Goal: Information Seeking & Learning: Learn about a topic

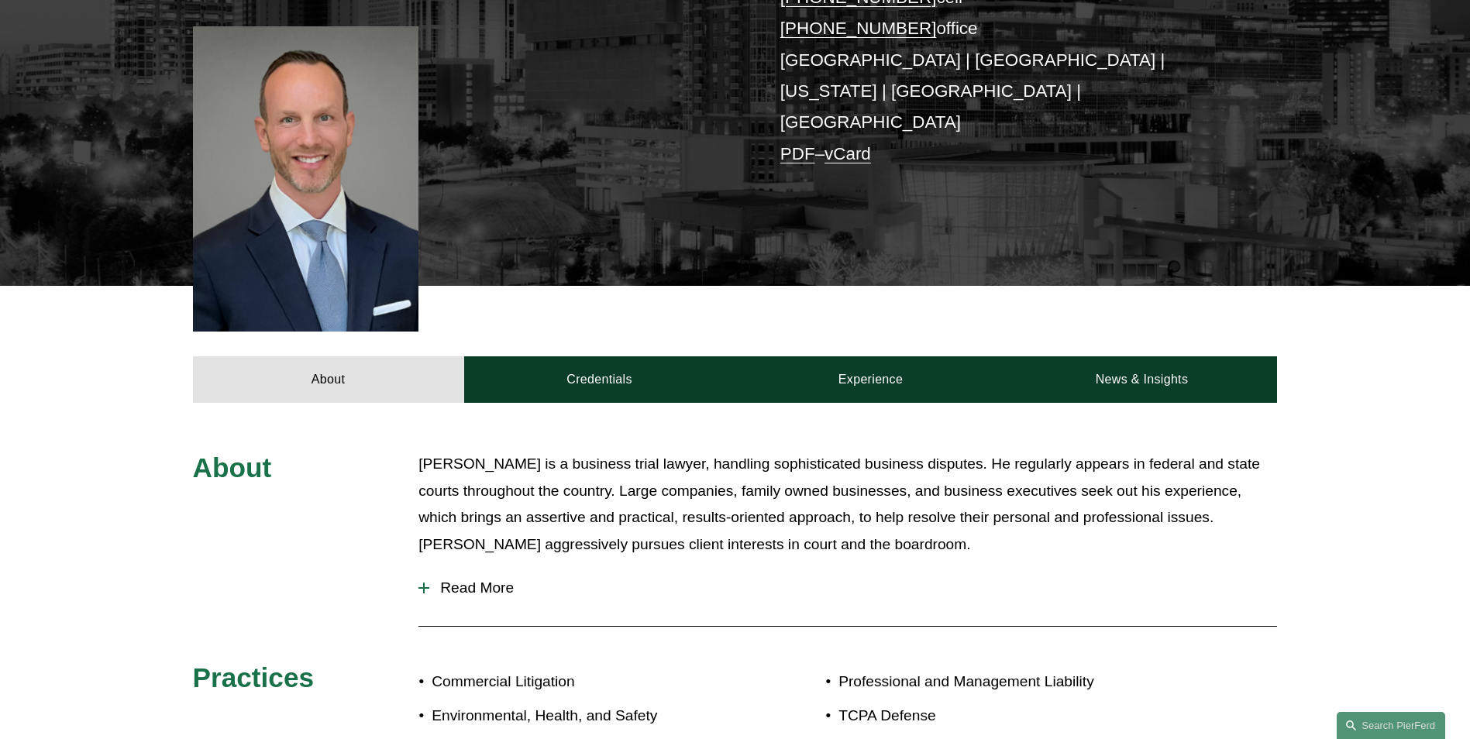
scroll to position [375, 0]
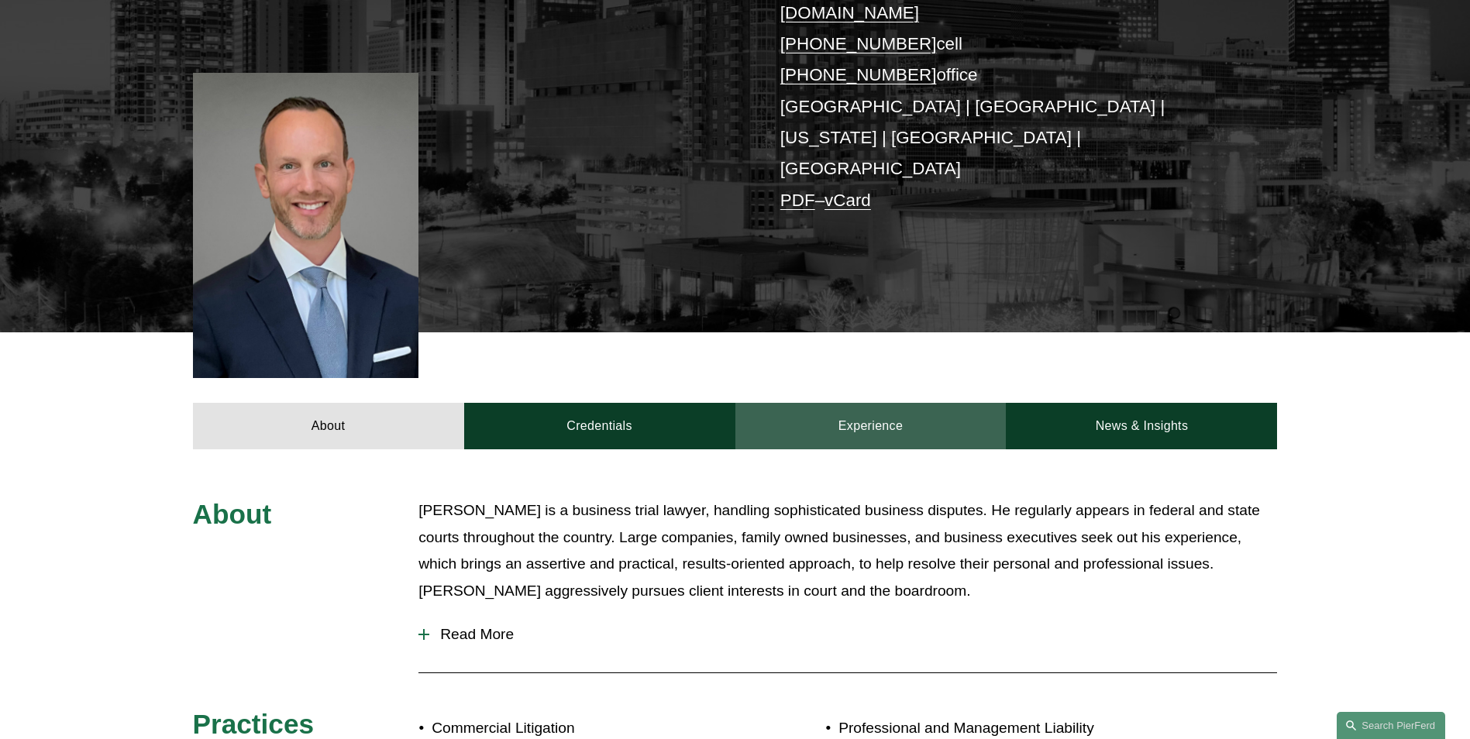
click at [882, 403] on link "Experience" at bounding box center [870, 426] width 271 height 46
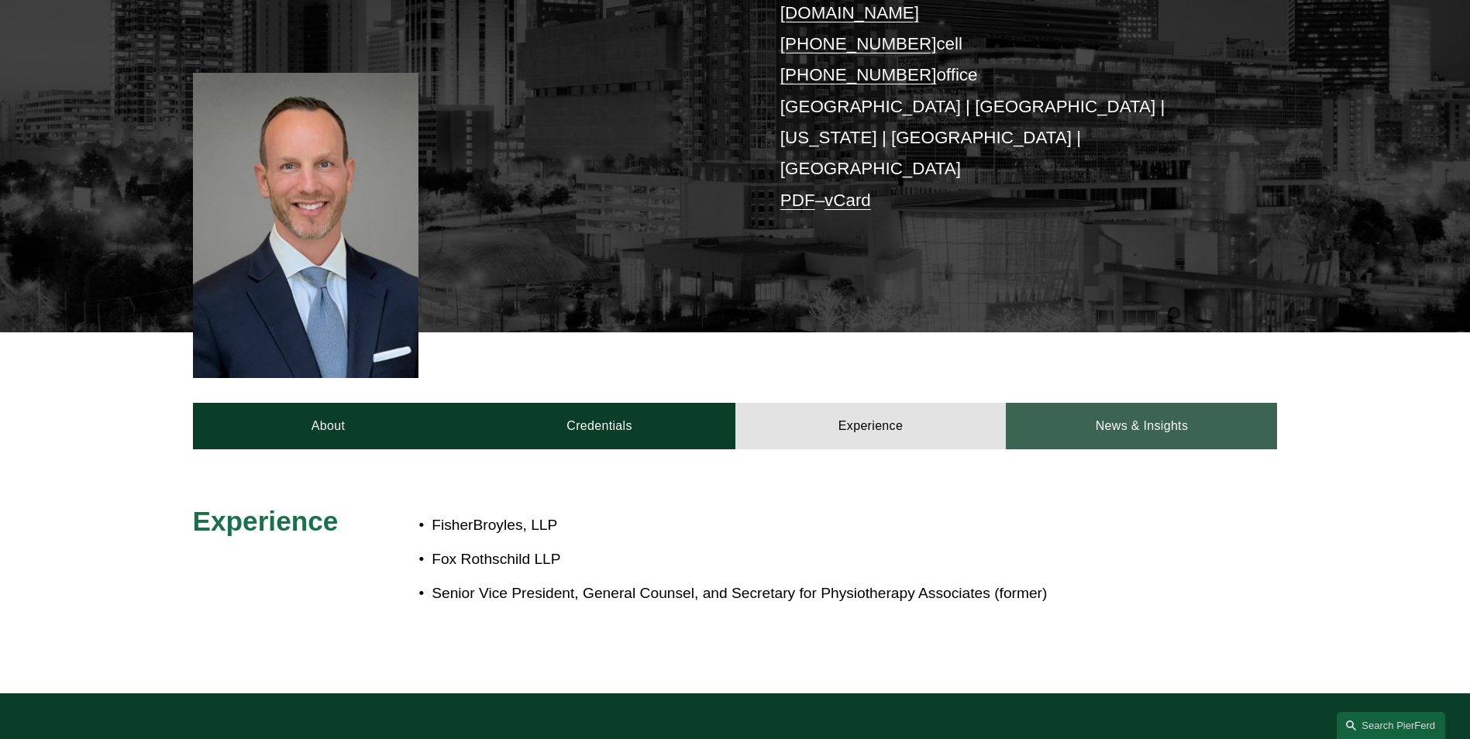
click at [1072, 403] on link "News & Insights" at bounding box center [1141, 426] width 271 height 46
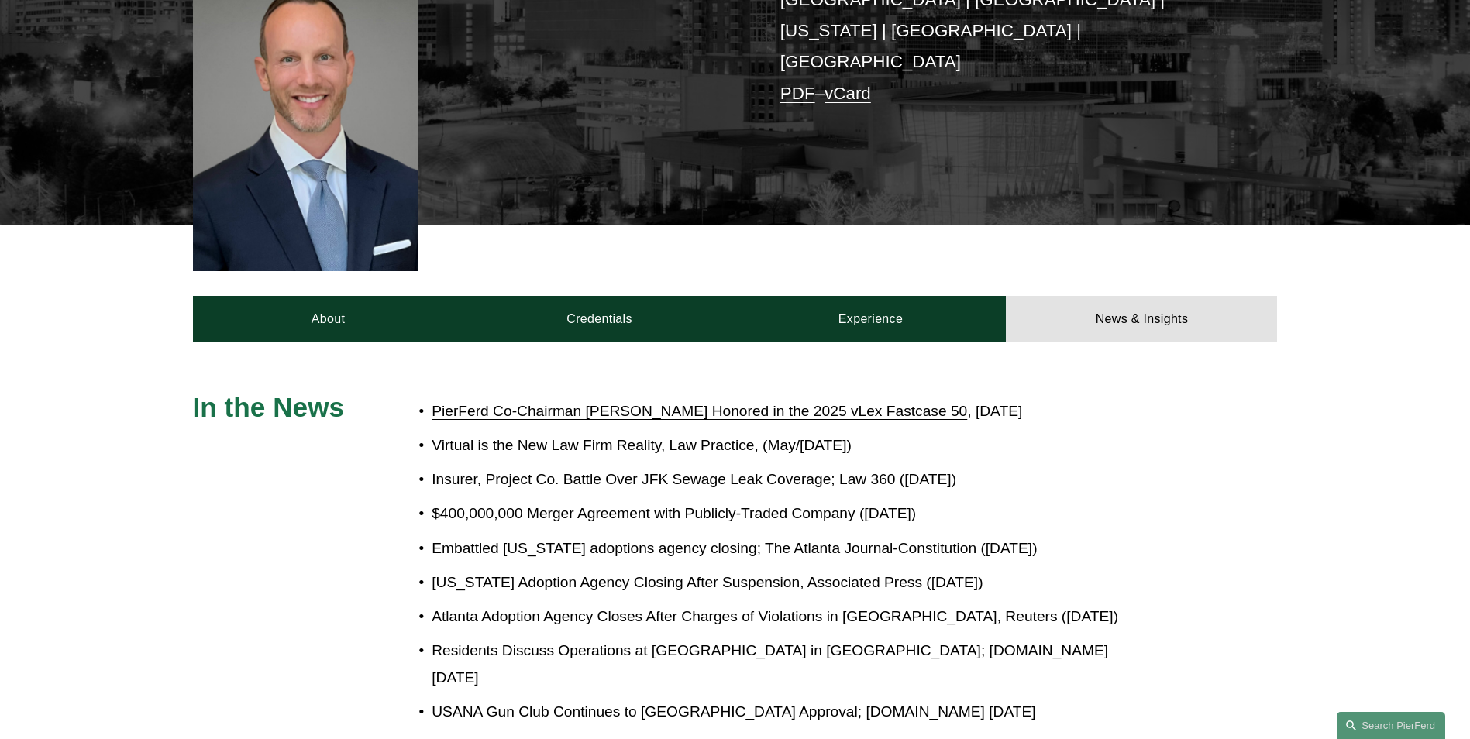
scroll to position [530, 0]
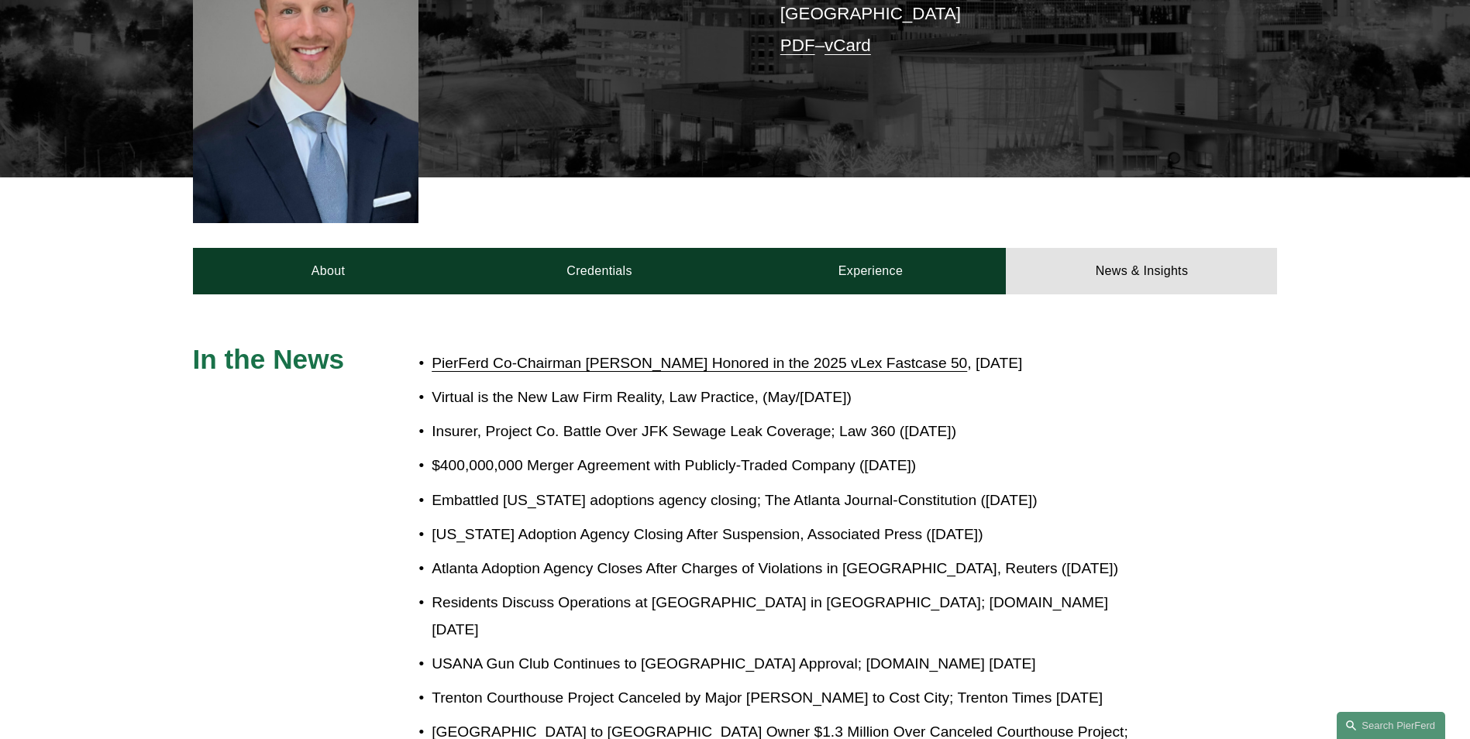
click at [981, 487] on p "Embattled [US_STATE] adoptions agency closing; The Atlanta Journal-Constitution…" at bounding box center [787, 500] width 710 height 27
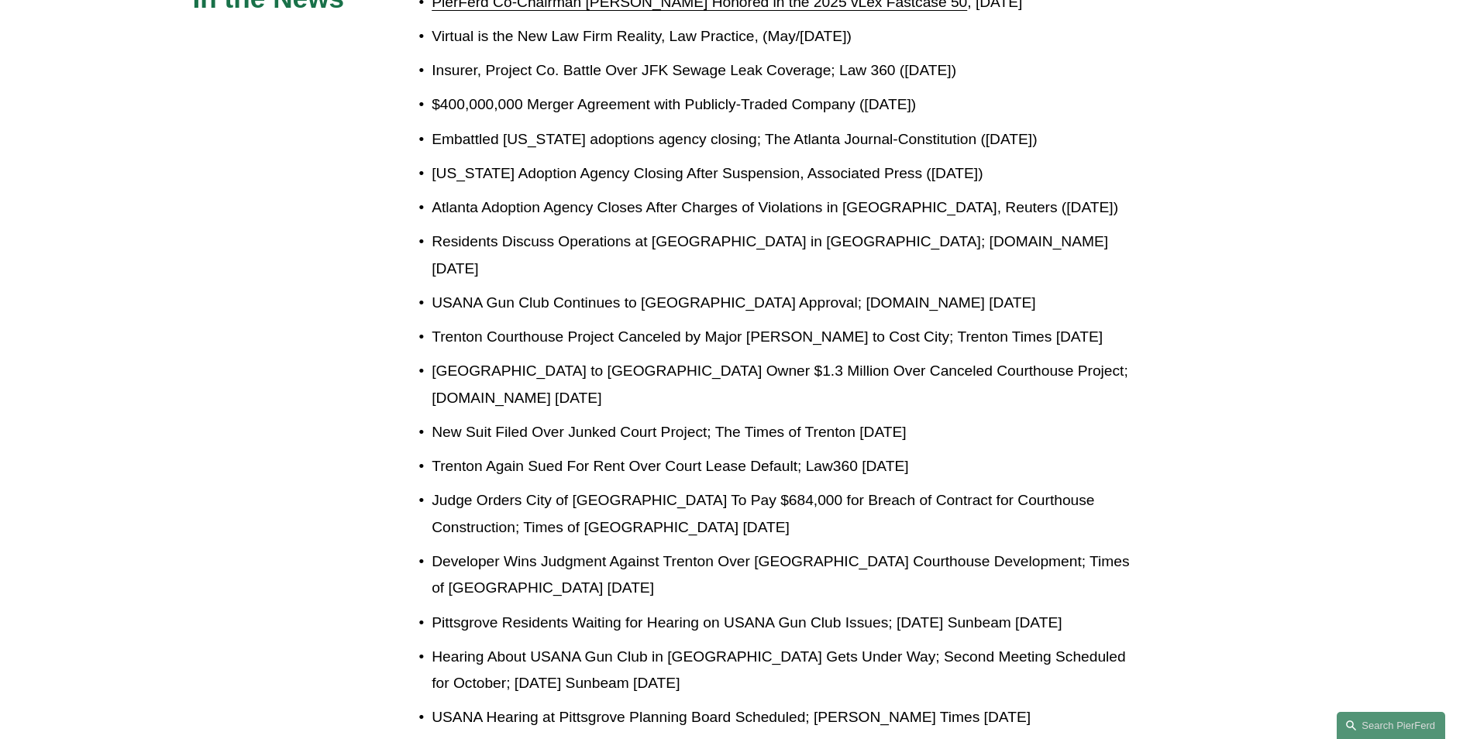
scroll to position [917, 0]
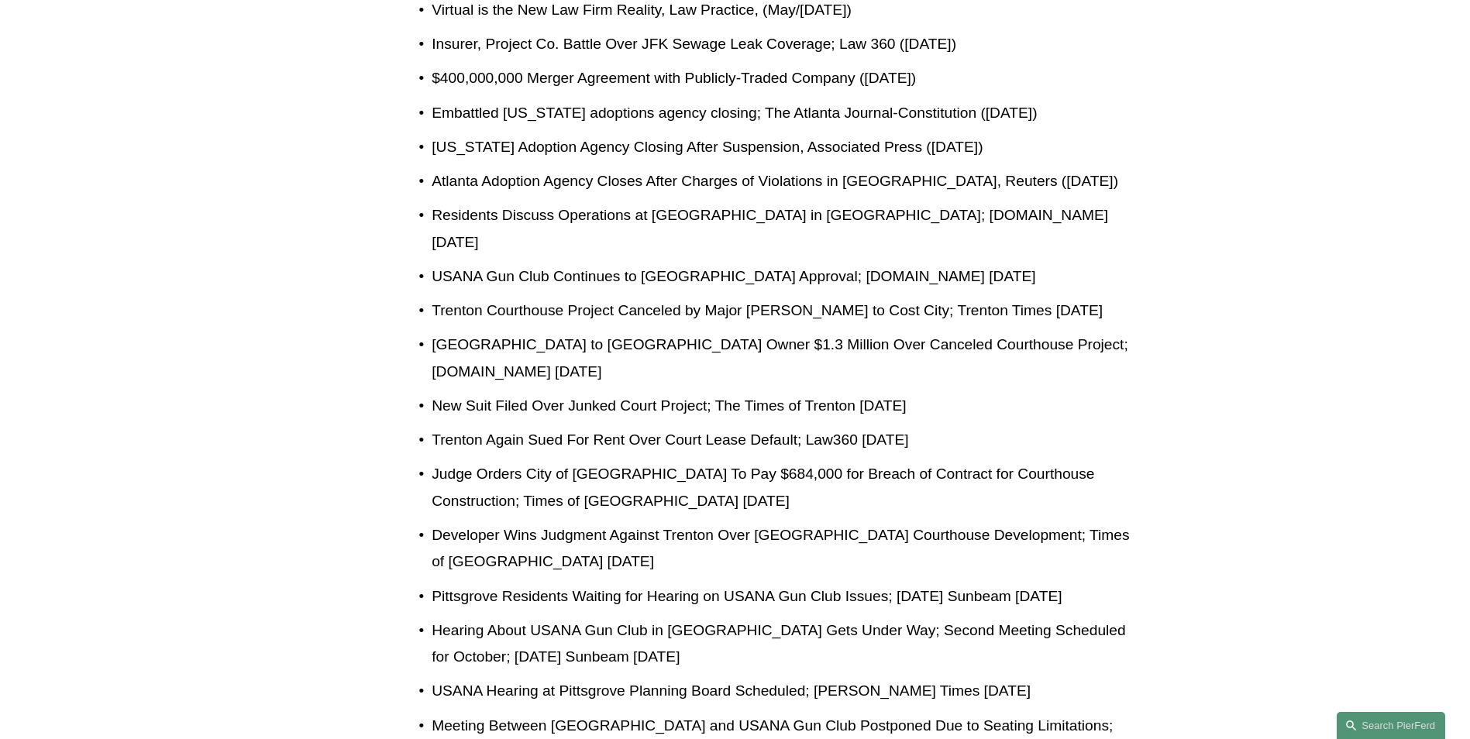
click at [898, 713] on p "Meeting Between [GEOGRAPHIC_DATA] and USANA Gun Club Postponed Due to Seating L…" at bounding box center [787, 739] width 710 height 53
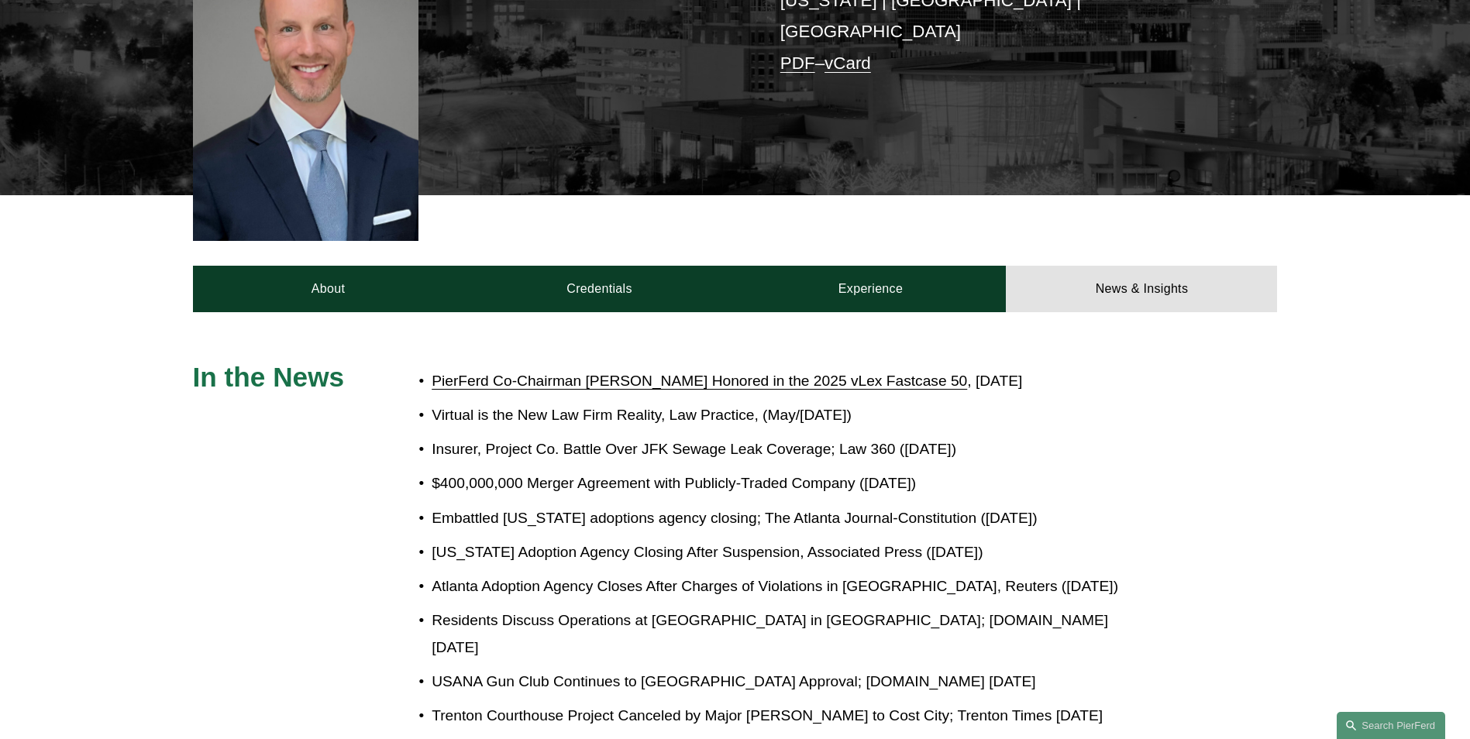
scroll to position [452, 0]
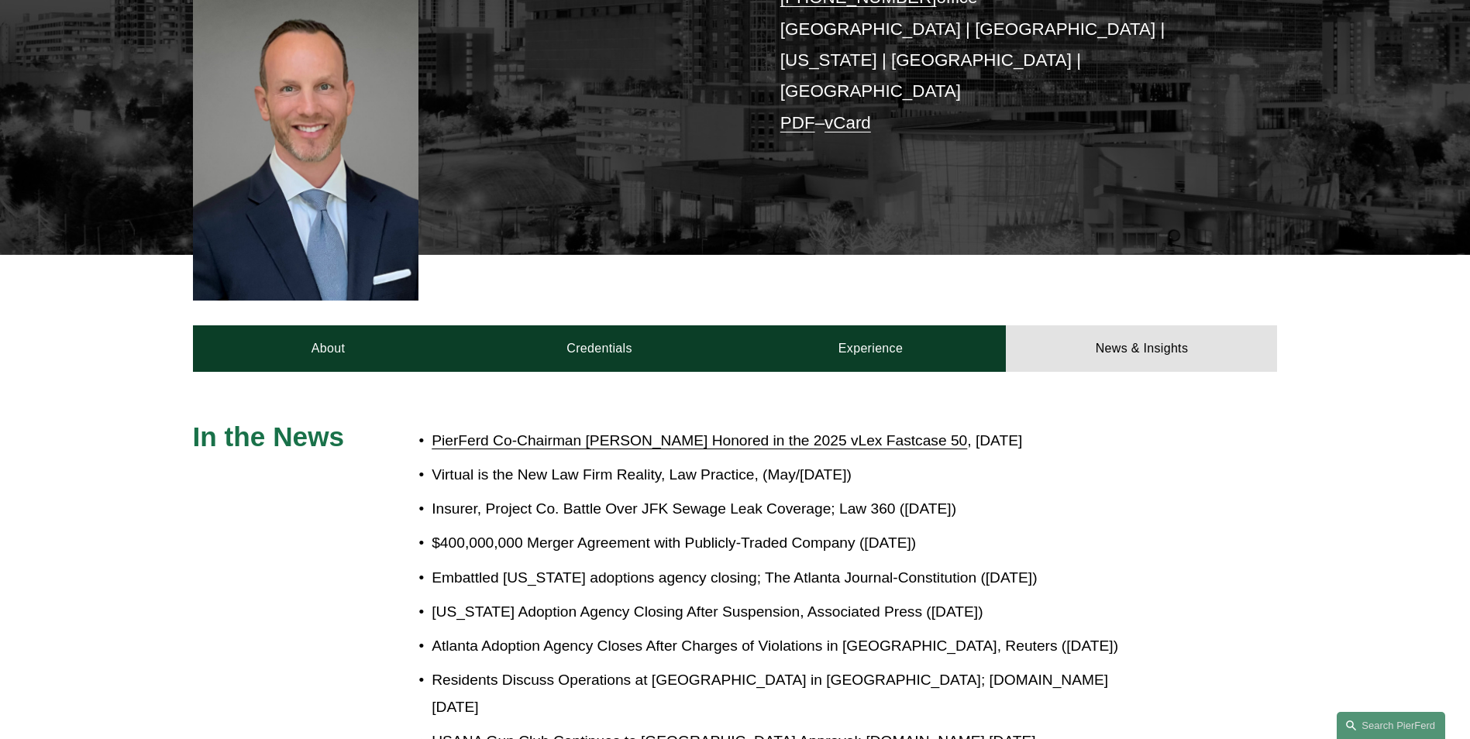
click at [532, 432] on link "PierFerd Co-Chairman [PERSON_NAME] Honored in the 2025 vLex Fastcase 50" at bounding box center [699, 440] width 535 height 16
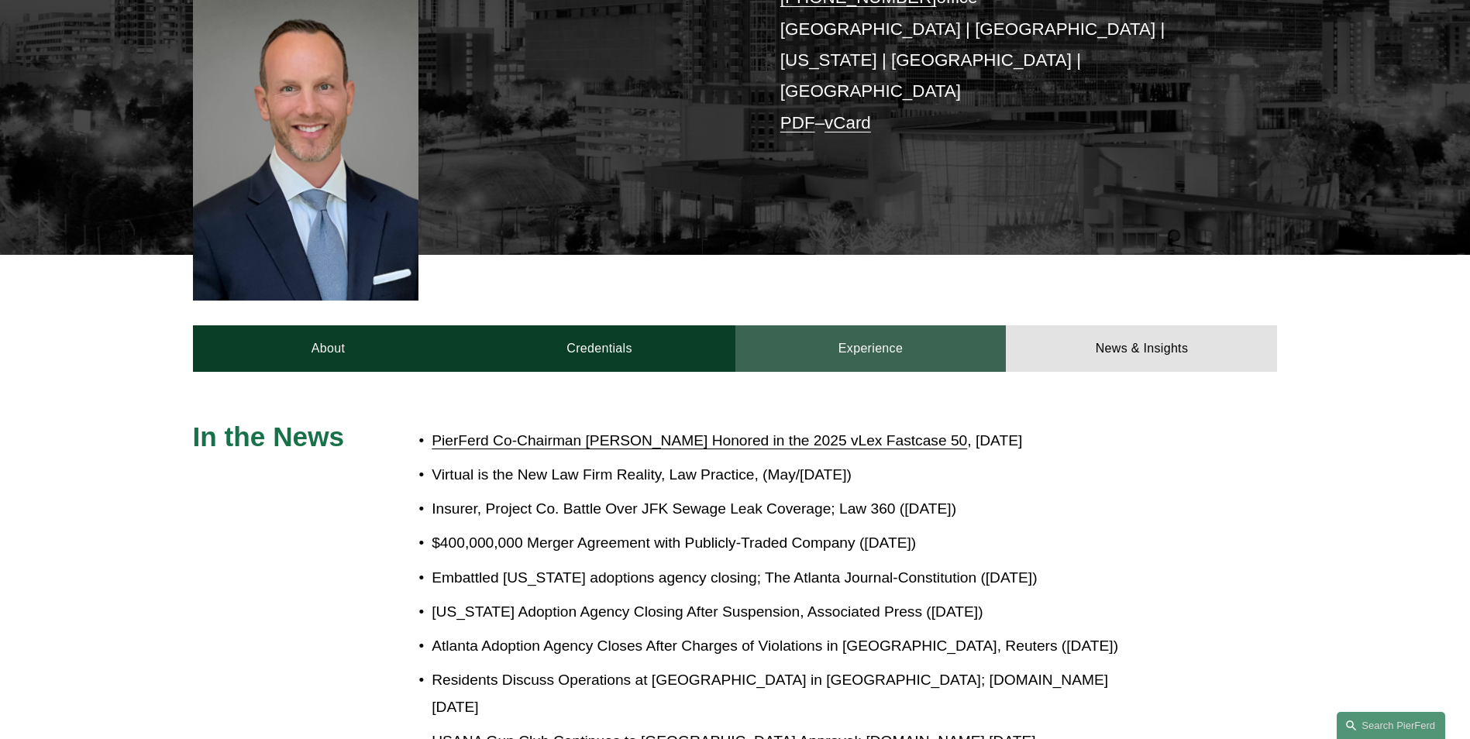
click at [956, 325] on link "Experience" at bounding box center [870, 348] width 271 height 46
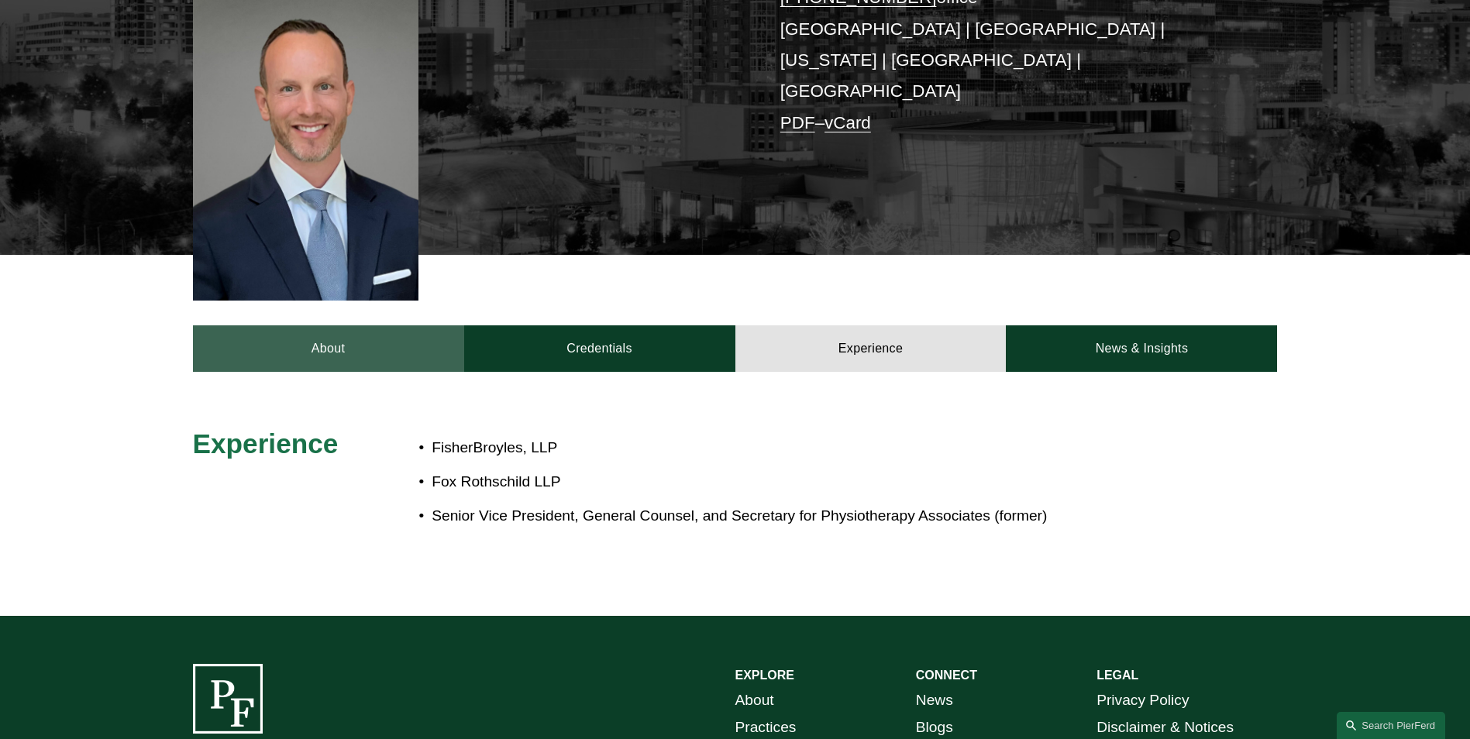
click at [325, 325] on link "About" at bounding box center [328, 348] width 271 height 46
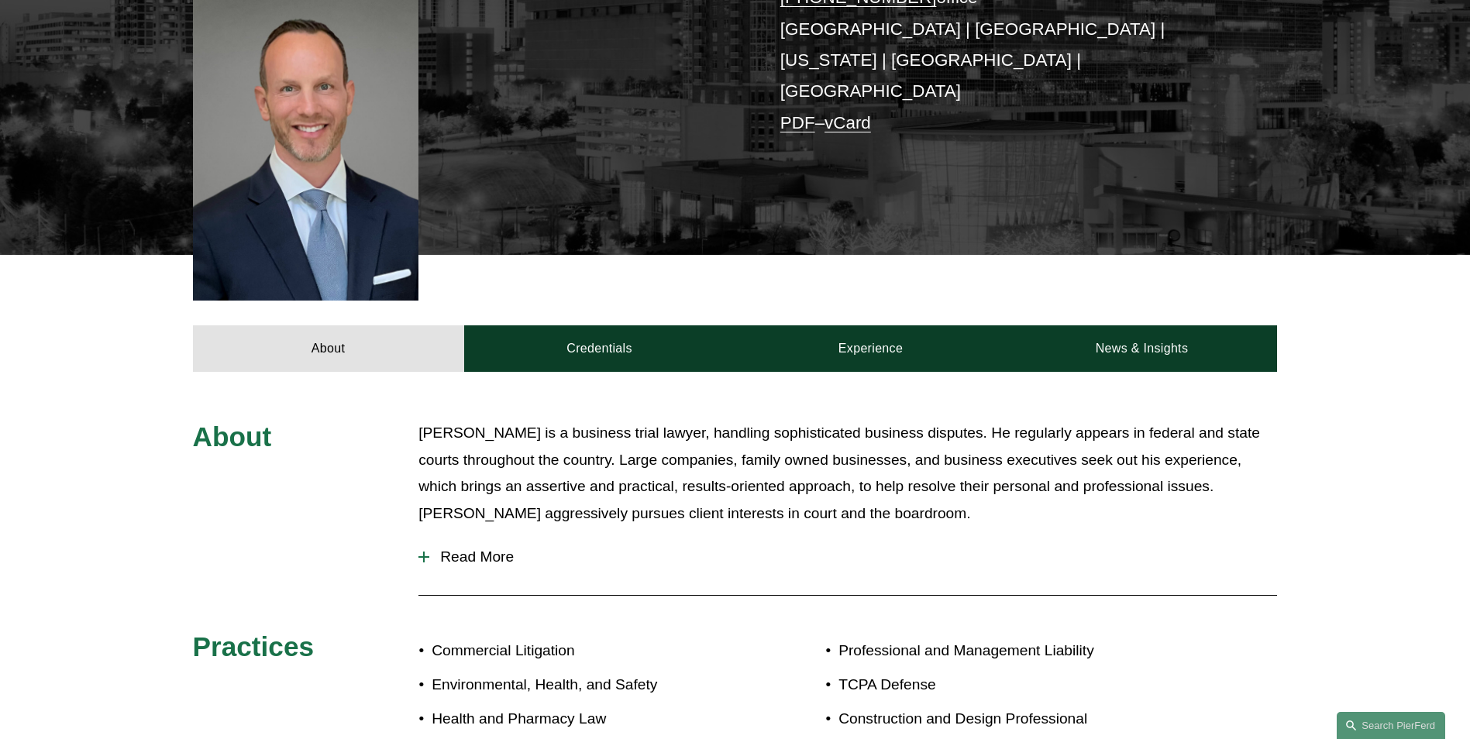
click at [448, 549] on span "Read More" at bounding box center [853, 557] width 848 height 17
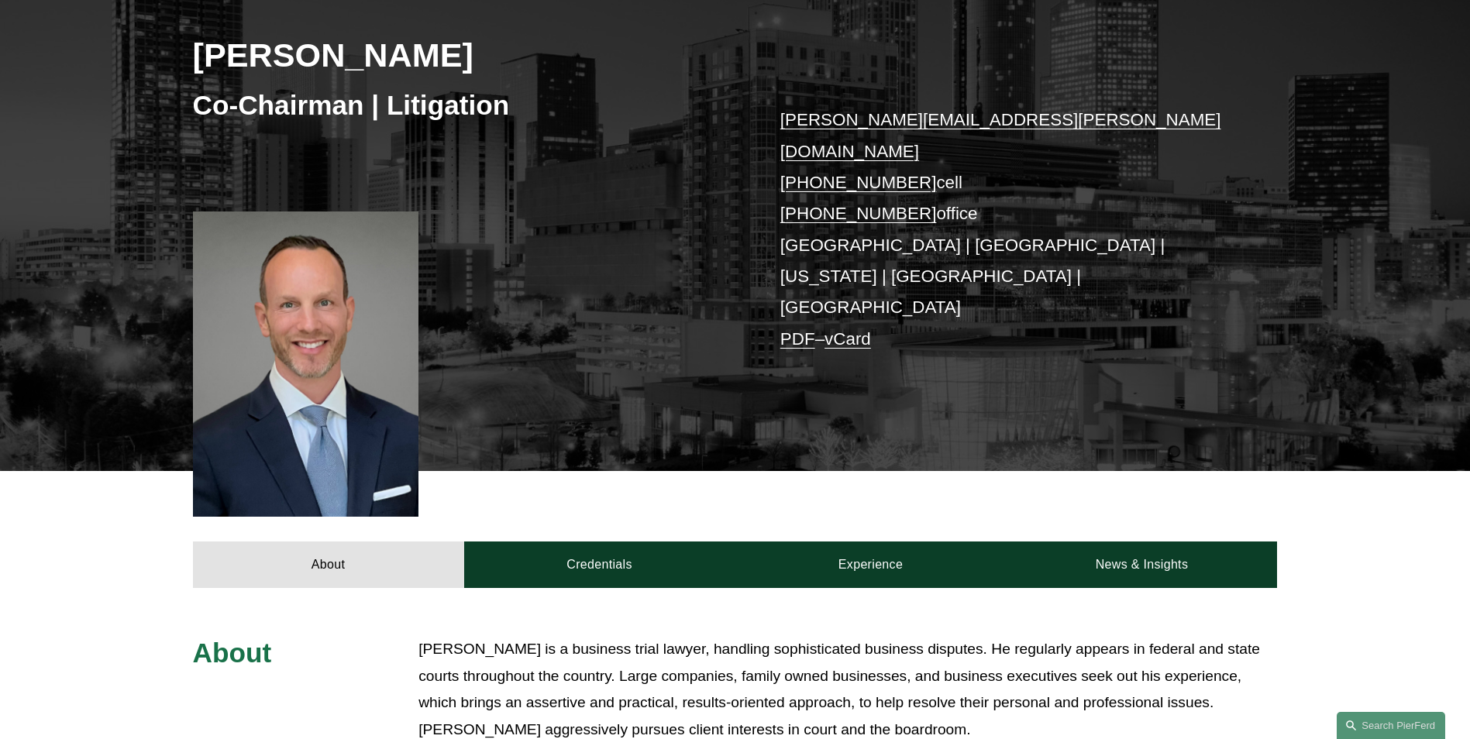
scroll to position [65, 0]
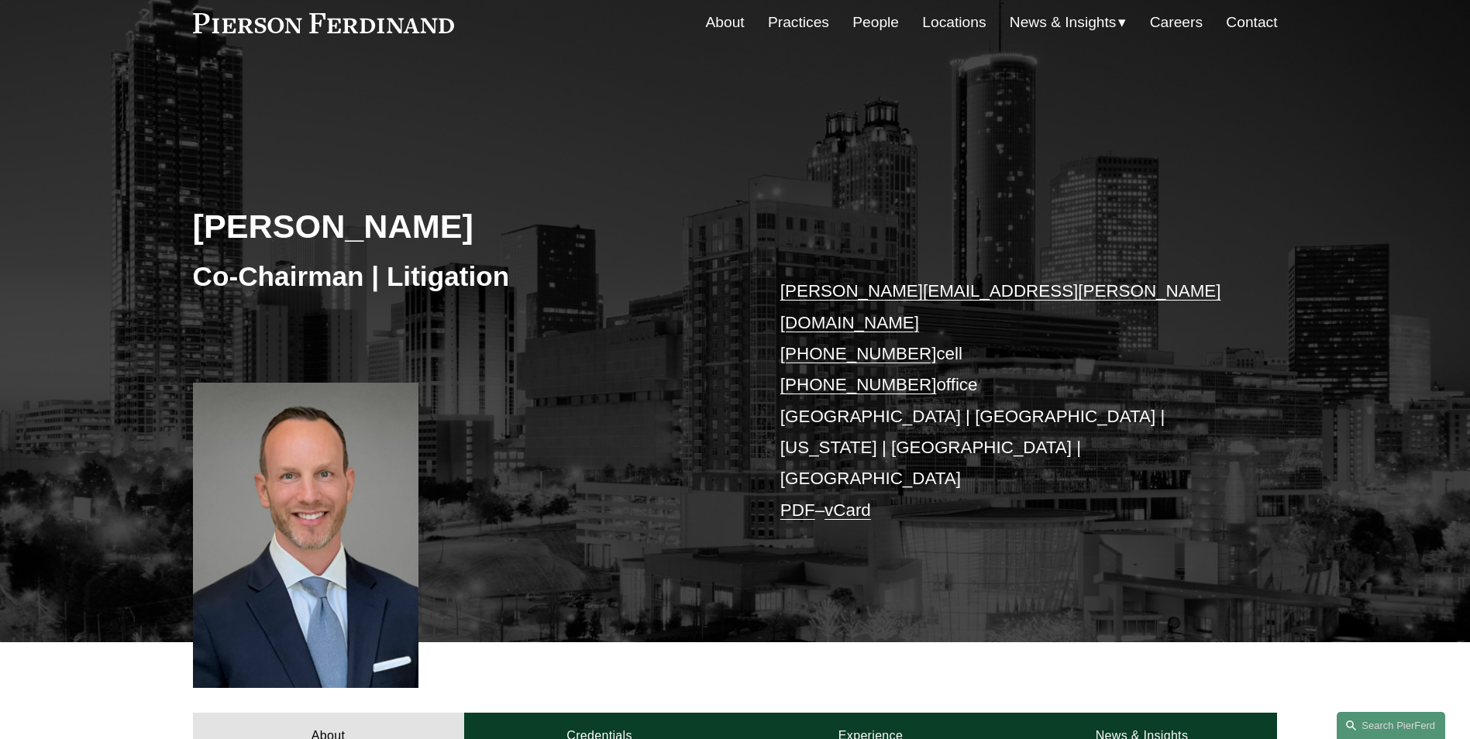
click at [793, 501] on link "PDF" at bounding box center [797, 510] width 35 height 19
click at [861, 501] on link "vCard" at bounding box center [847, 510] width 46 height 19
click at [769, 199] on div "[PERSON_NAME] Co-Chairman | Litigation [PERSON_NAME][EMAIL_ADDRESS][PERSON_NAME…" at bounding box center [735, 378] width 1470 height 530
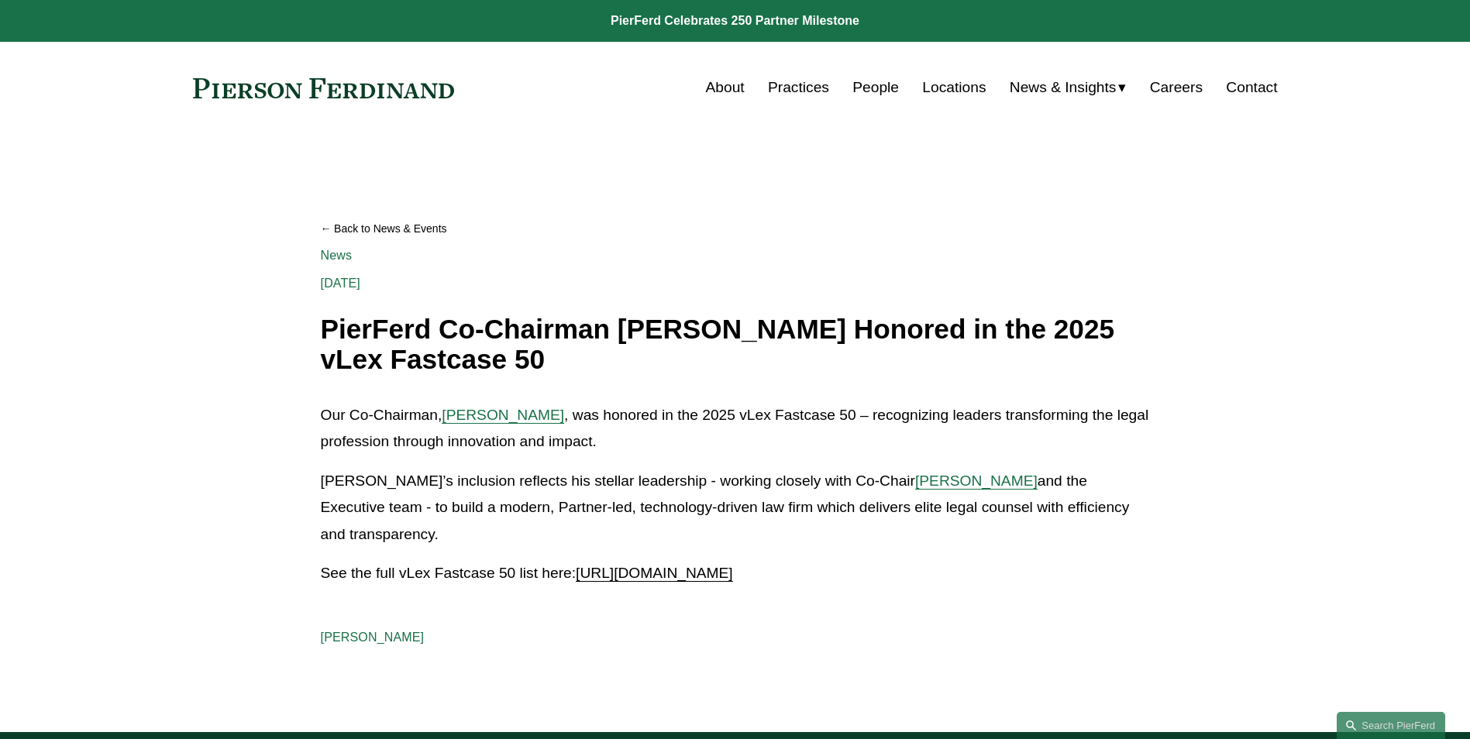
click at [678, 565] on span "https://vlex.com/blog/2025-vLex-Fastcase-50" at bounding box center [654, 573] width 157 height 16
